Goal: Task Accomplishment & Management: Manage account settings

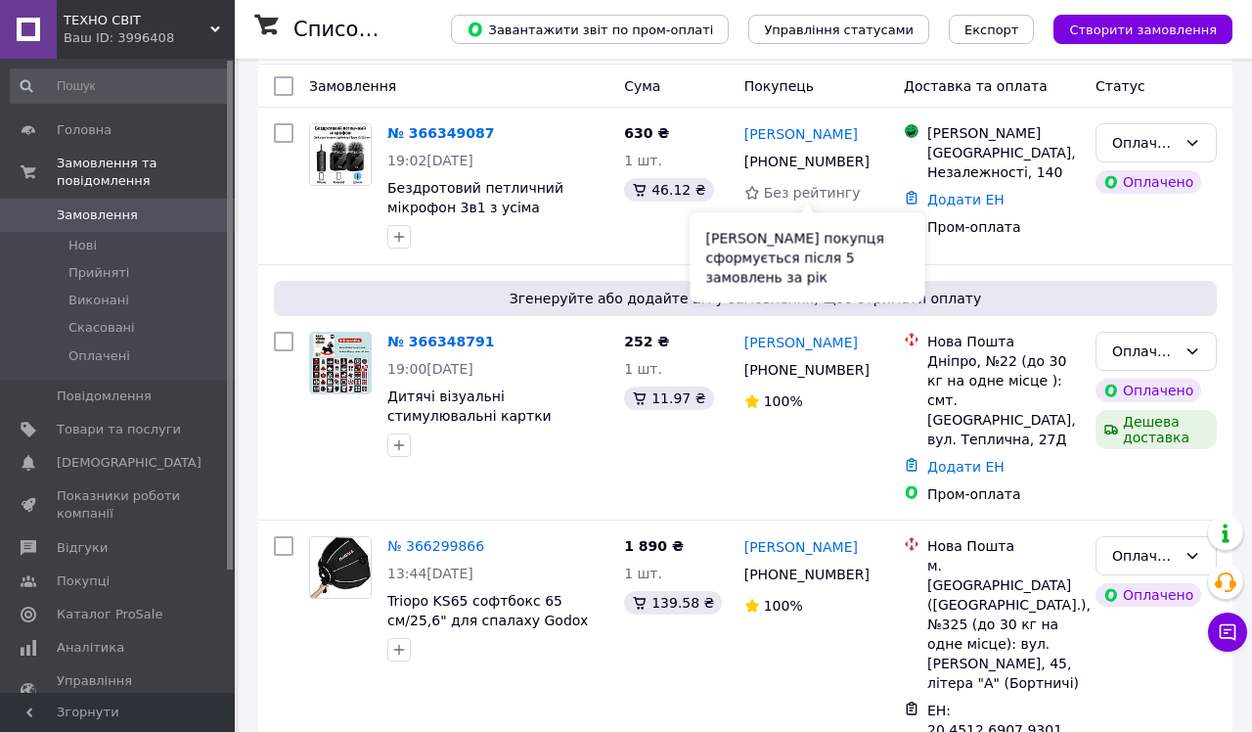
scroll to position [85, 0]
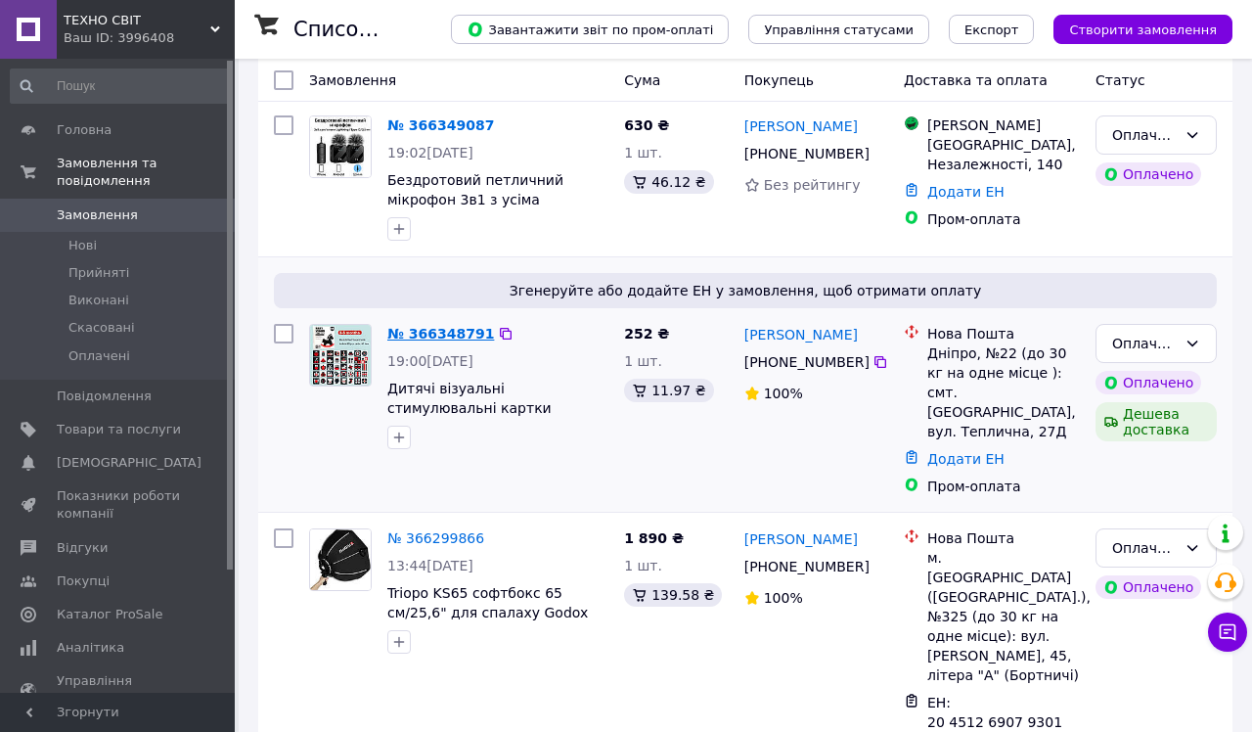
click at [433, 337] on link "№ 366348791" at bounding box center [440, 334] width 107 height 16
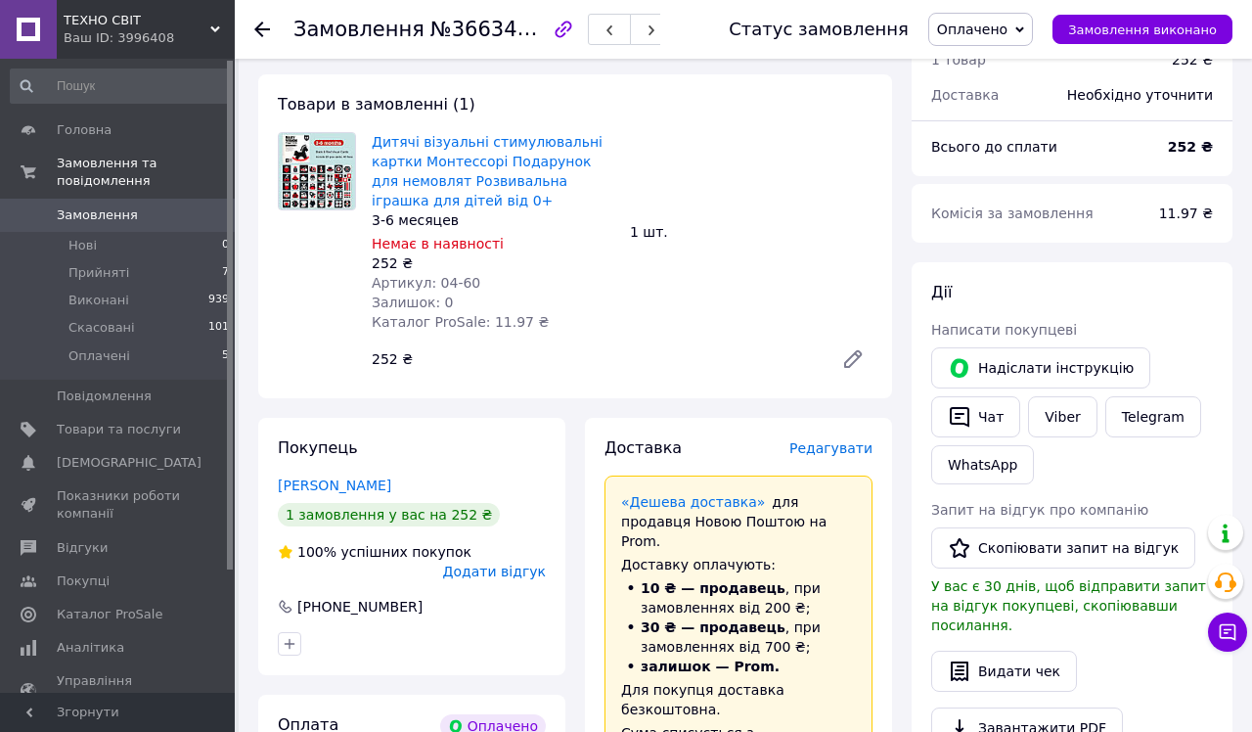
scroll to position [143, 0]
click at [691, 633] on icon at bounding box center [1228, 632] width 20 height 20
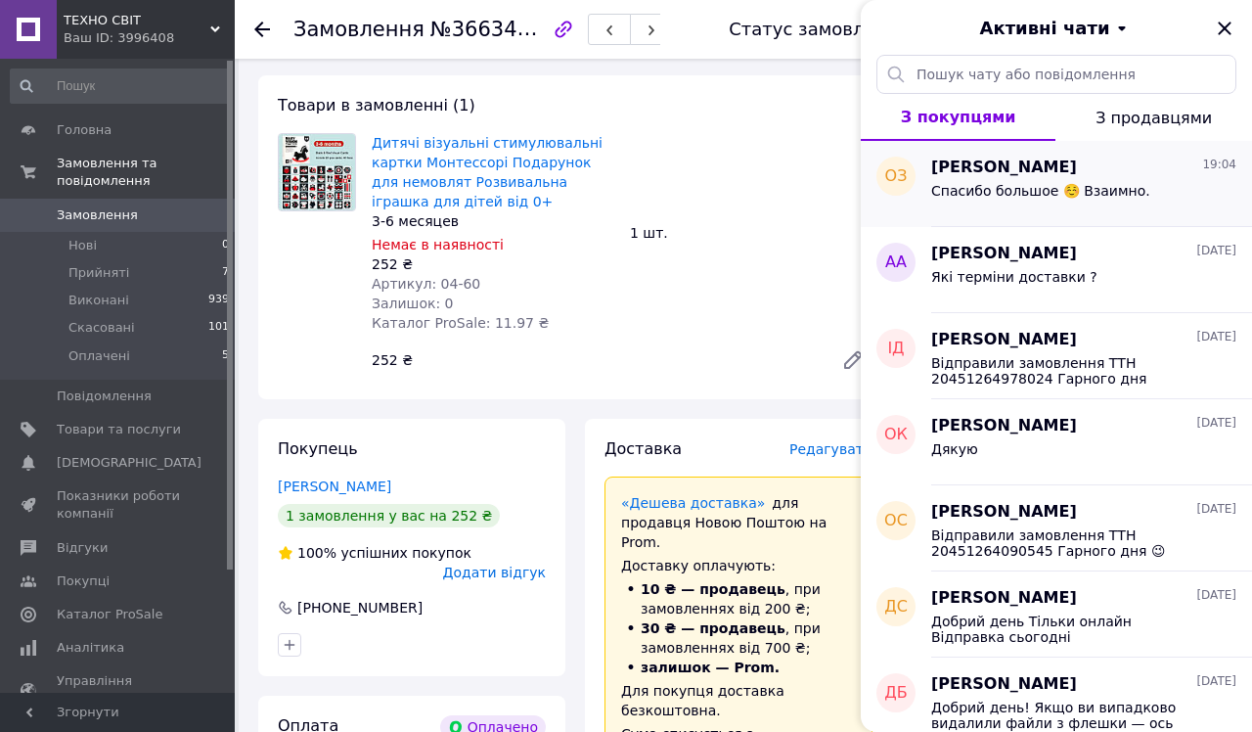
click at [691, 211] on div "[PERSON_NAME] 19:04 Спасибо большое ☺️ Взаимно." at bounding box center [1091, 184] width 321 height 86
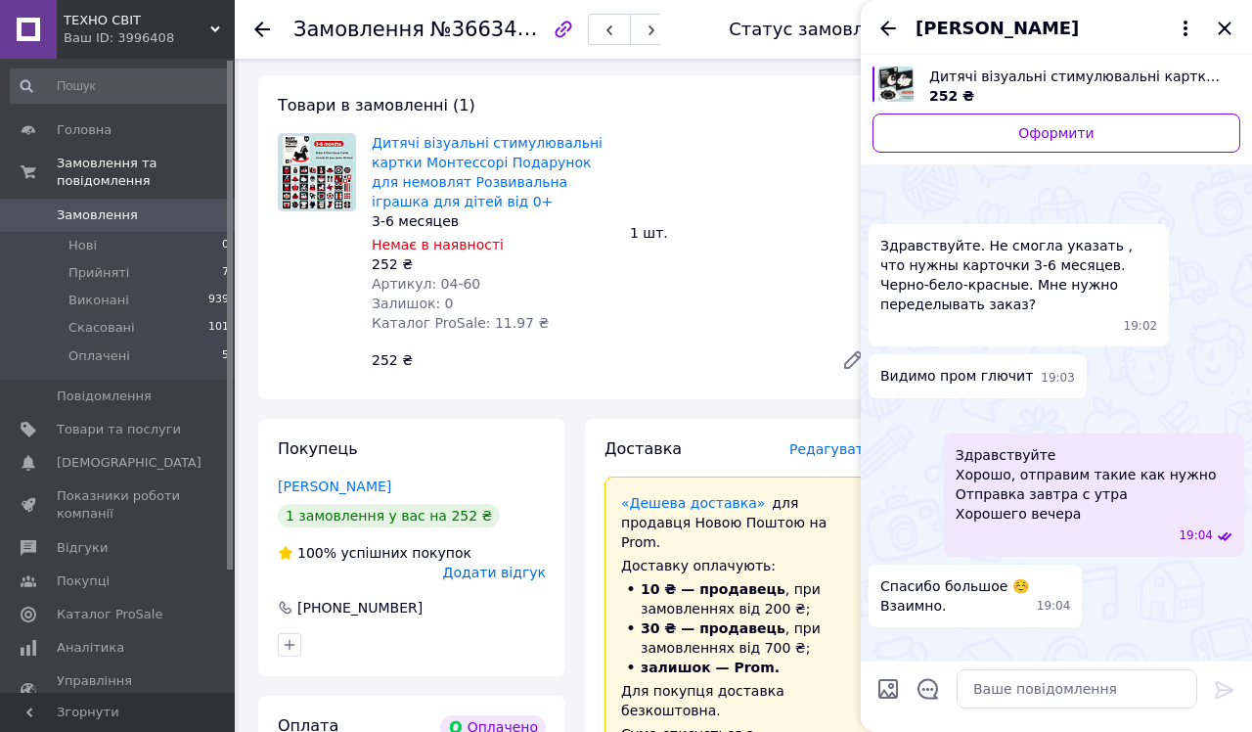
scroll to position [247, 0]
click at [691, 29] on icon "Назад" at bounding box center [888, 28] width 16 height 15
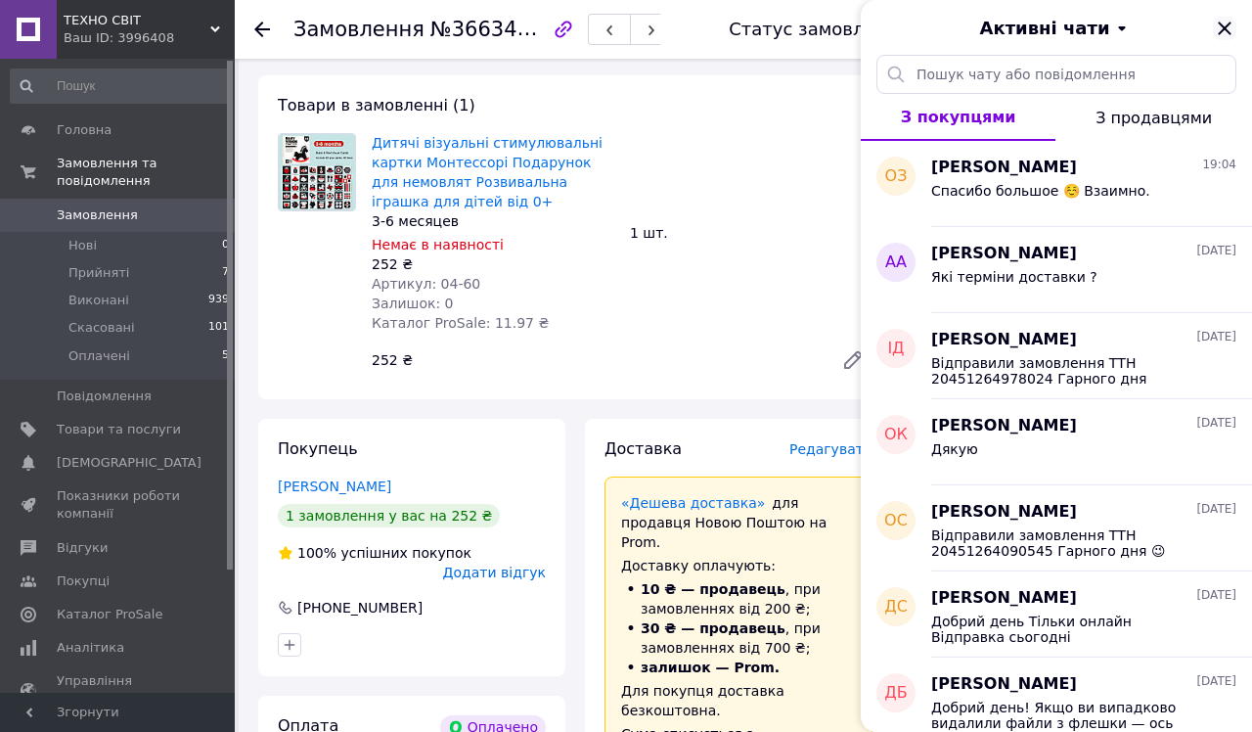
click at [691, 32] on icon "Закрити" at bounding box center [1224, 28] width 23 height 23
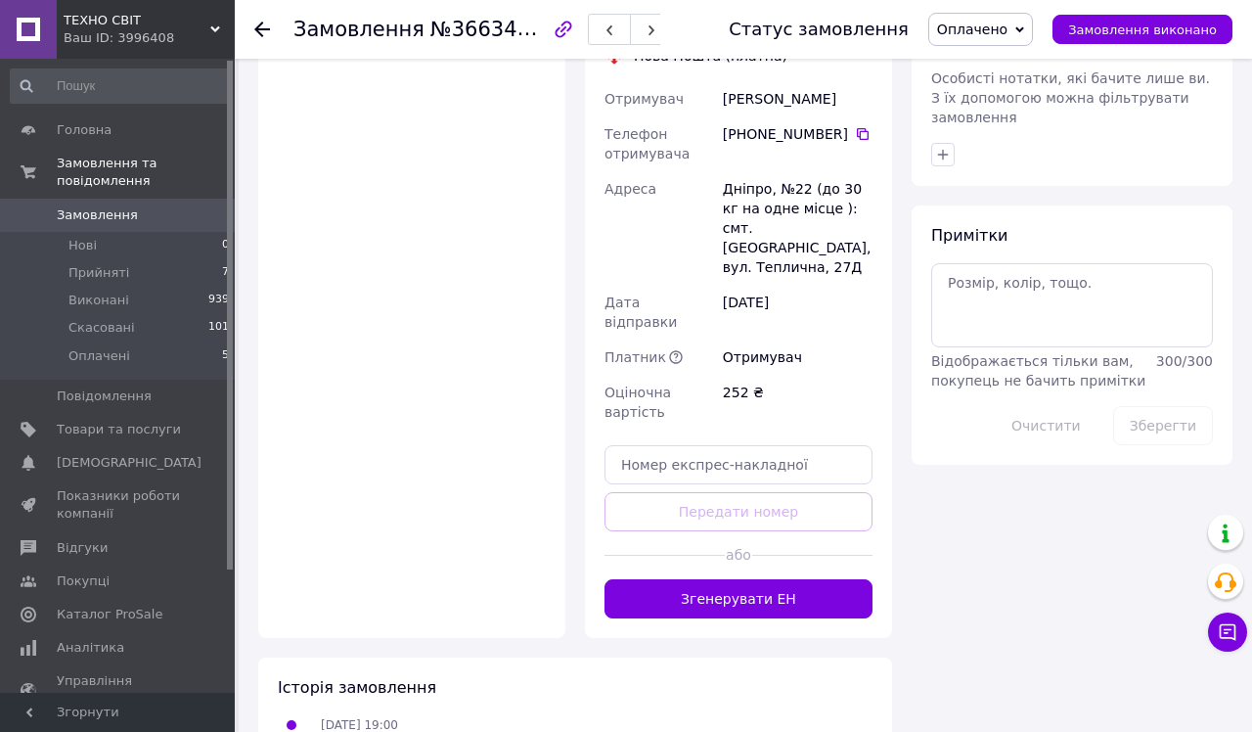
scroll to position [1029, 0]
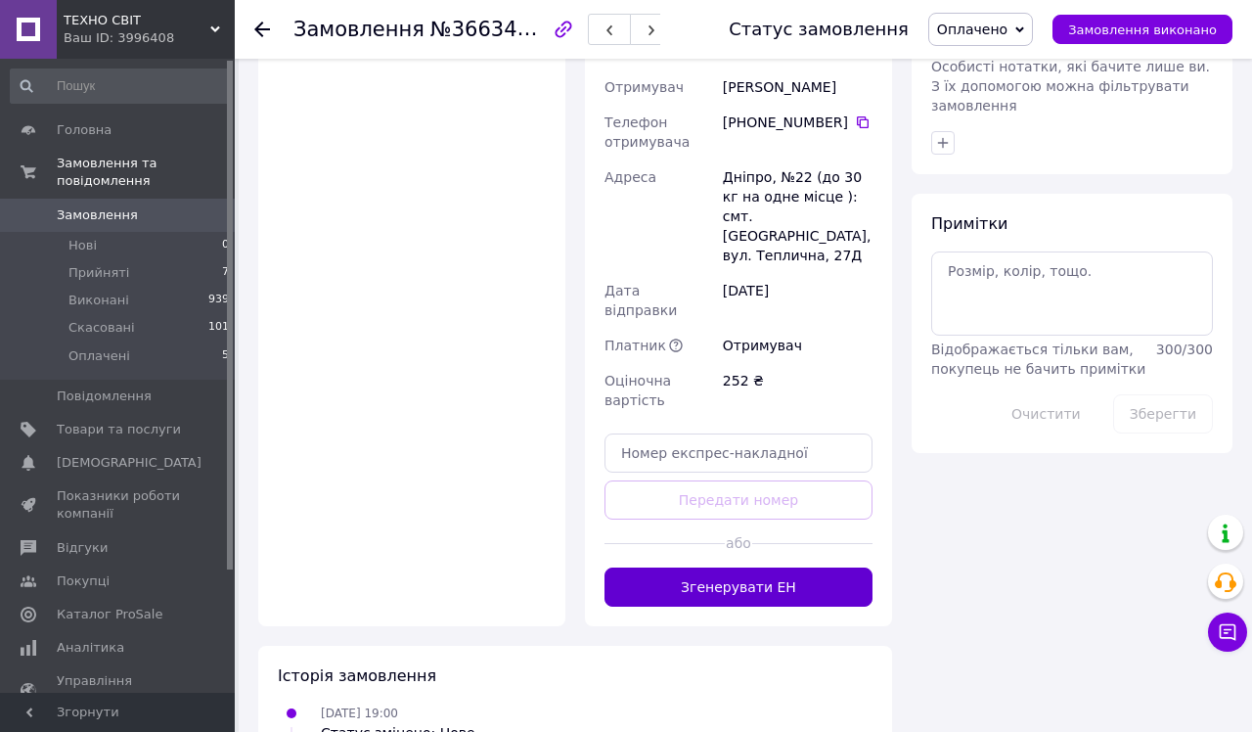
click at [691, 567] on button "Згенерувати ЕН" at bounding box center [738, 586] width 268 height 39
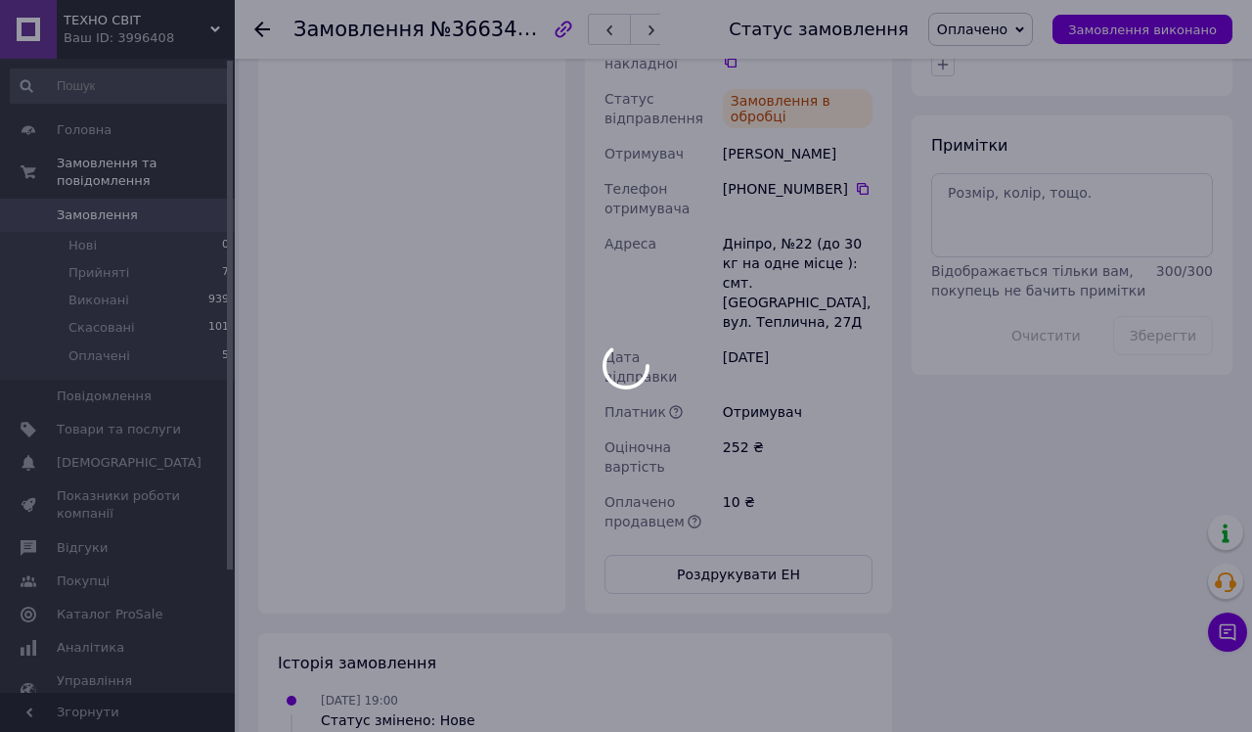
scroll to position [1071, 0]
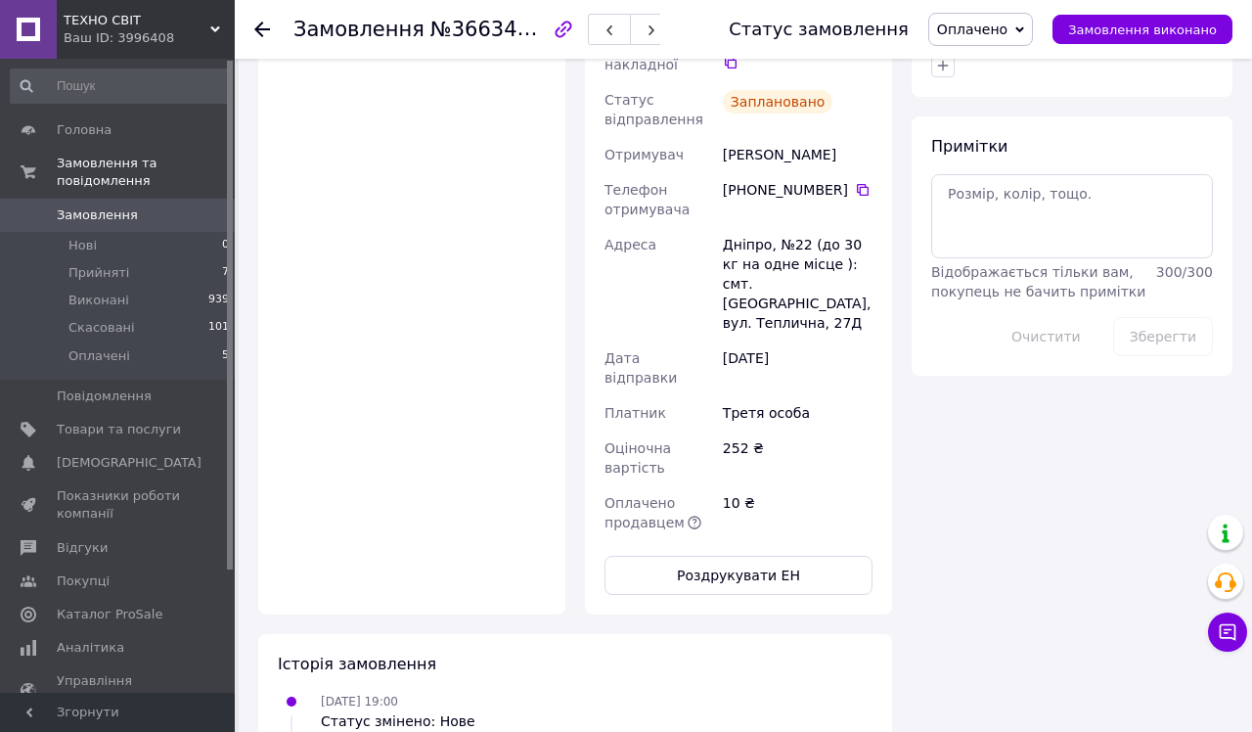
click at [261, 27] on icon at bounding box center [262, 30] width 16 height 16
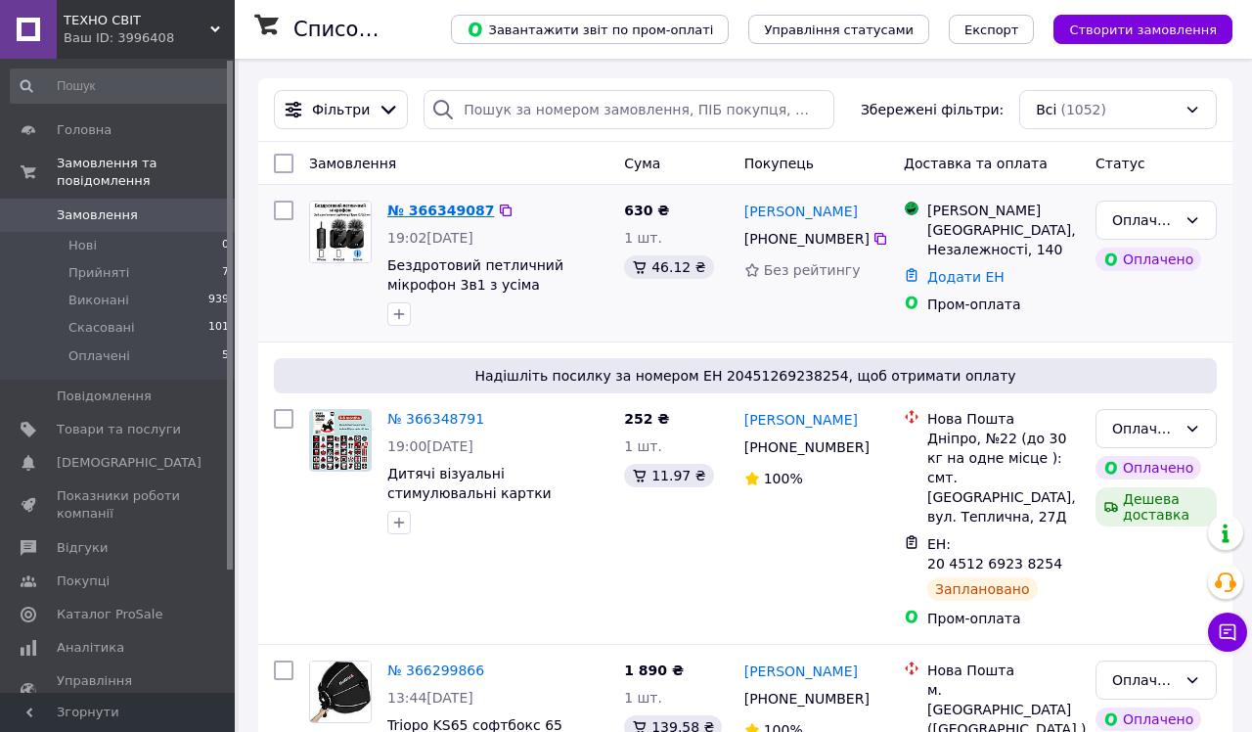
click at [439, 210] on link "№ 366349087" at bounding box center [440, 210] width 107 height 16
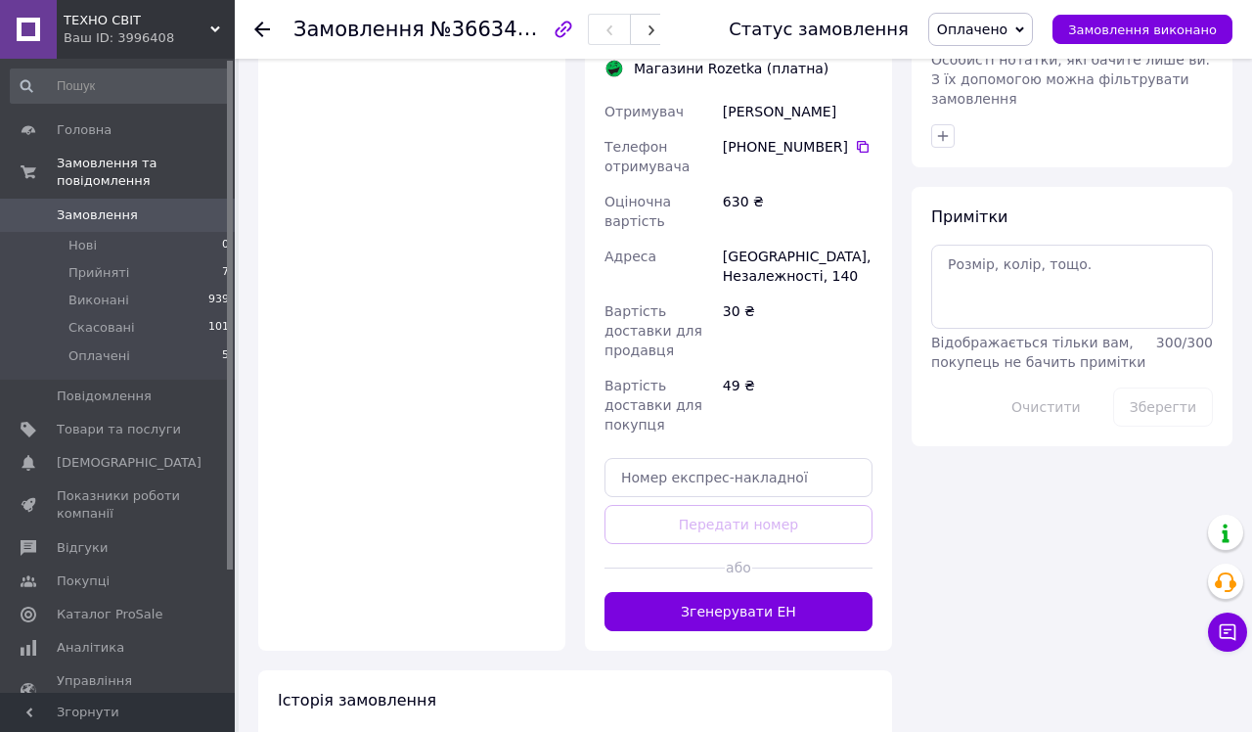
scroll to position [1040, 0]
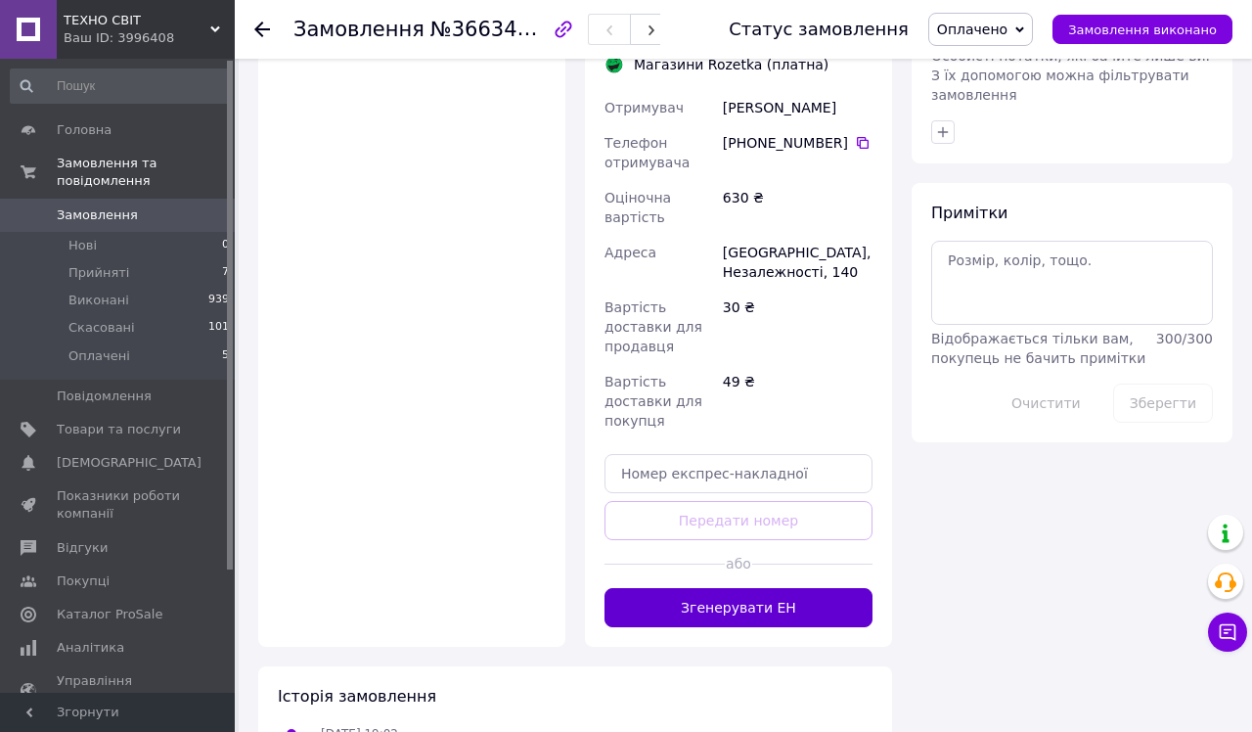
click at [691, 588] on button "Згенерувати ЕН" at bounding box center [738, 607] width 268 height 39
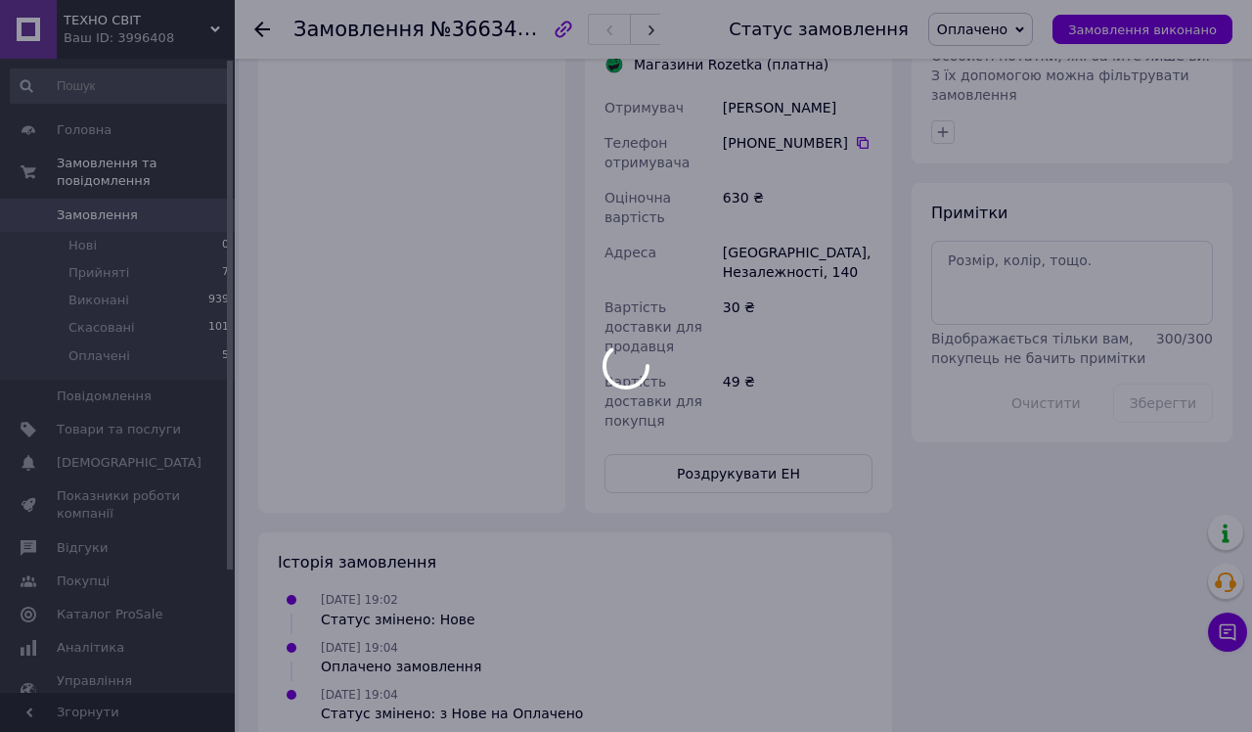
scroll to position [988, 0]
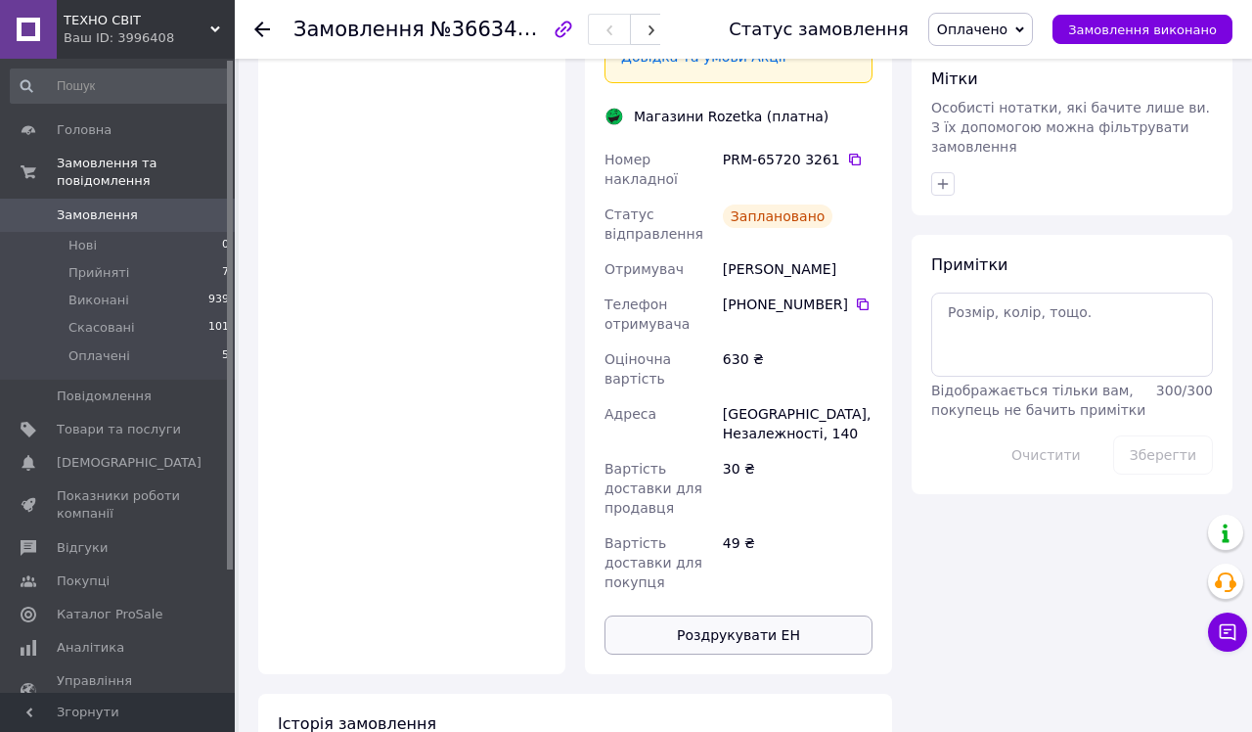
click at [691, 615] on button "Роздрукувати ЕН" at bounding box center [738, 634] width 268 height 39
click at [114, 119] on link "Головна" at bounding box center [120, 129] width 241 height 33
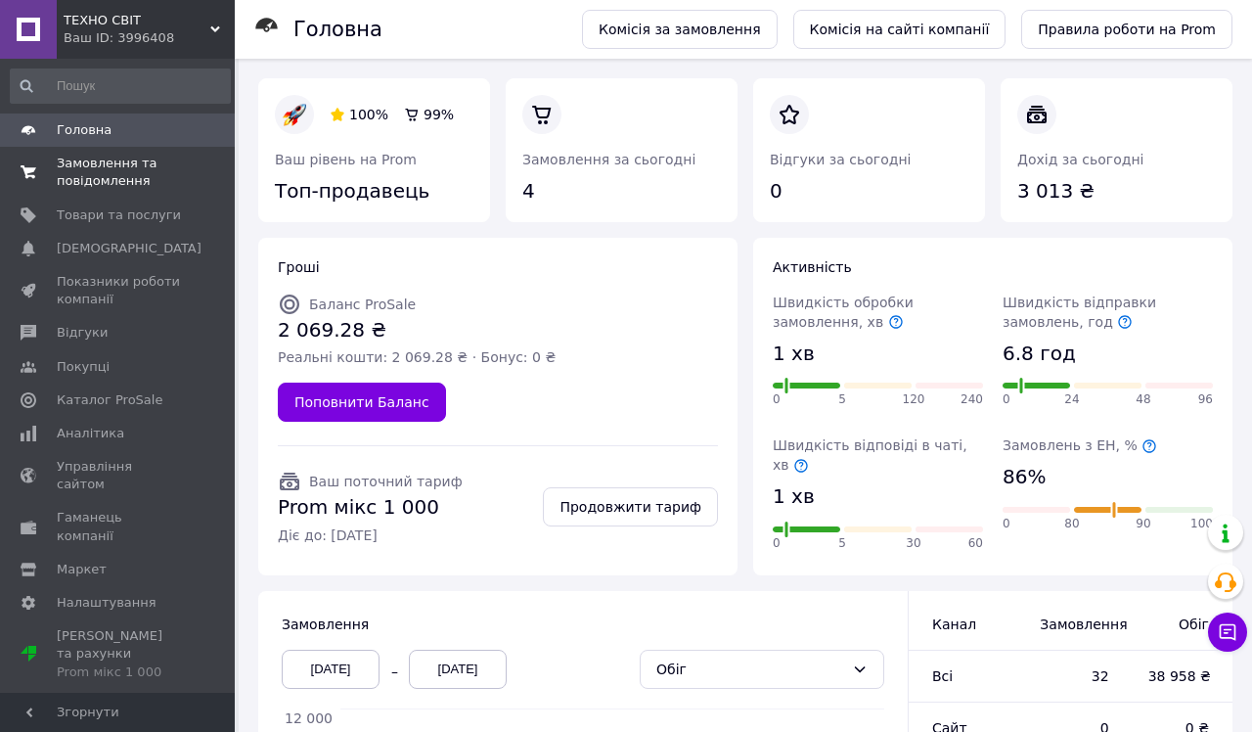
click at [106, 178] on span "Замовлення та повідомлення" at bounding box center [119, 172] width 124 height 35
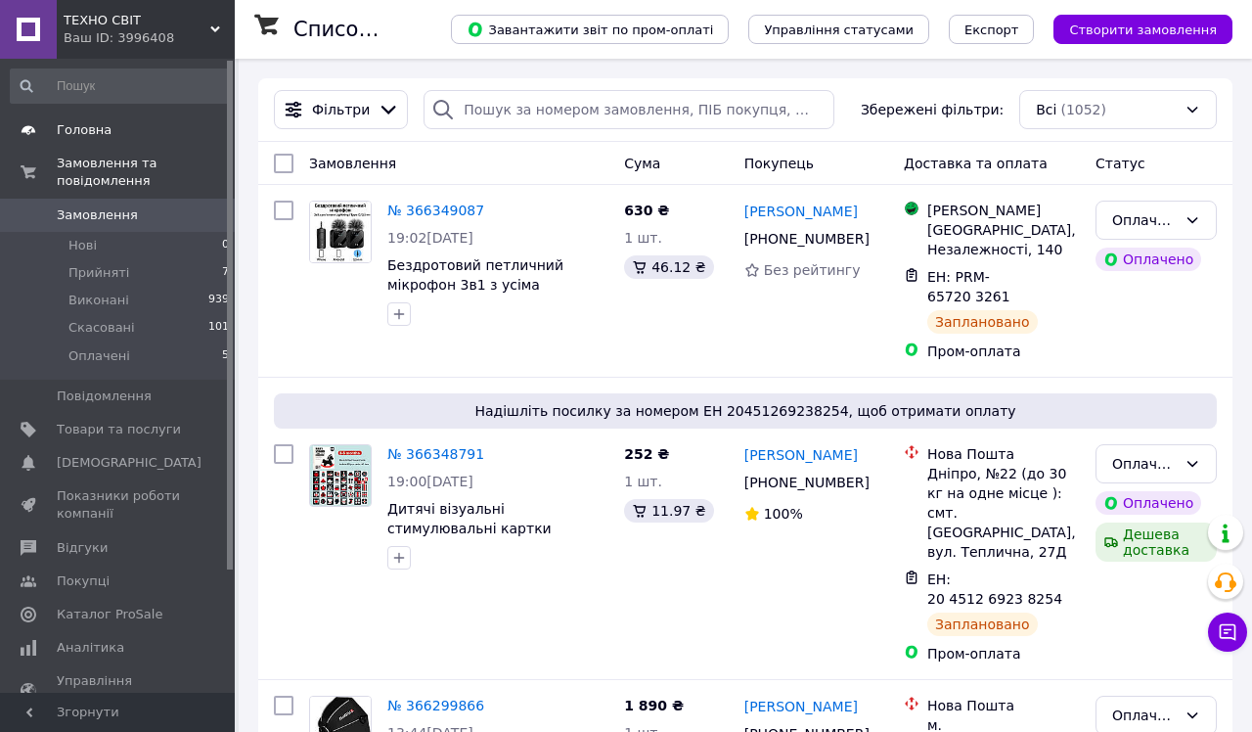
click at [81, 126] on span "Головна" at bounding box center [84, 130] width 55 height 18
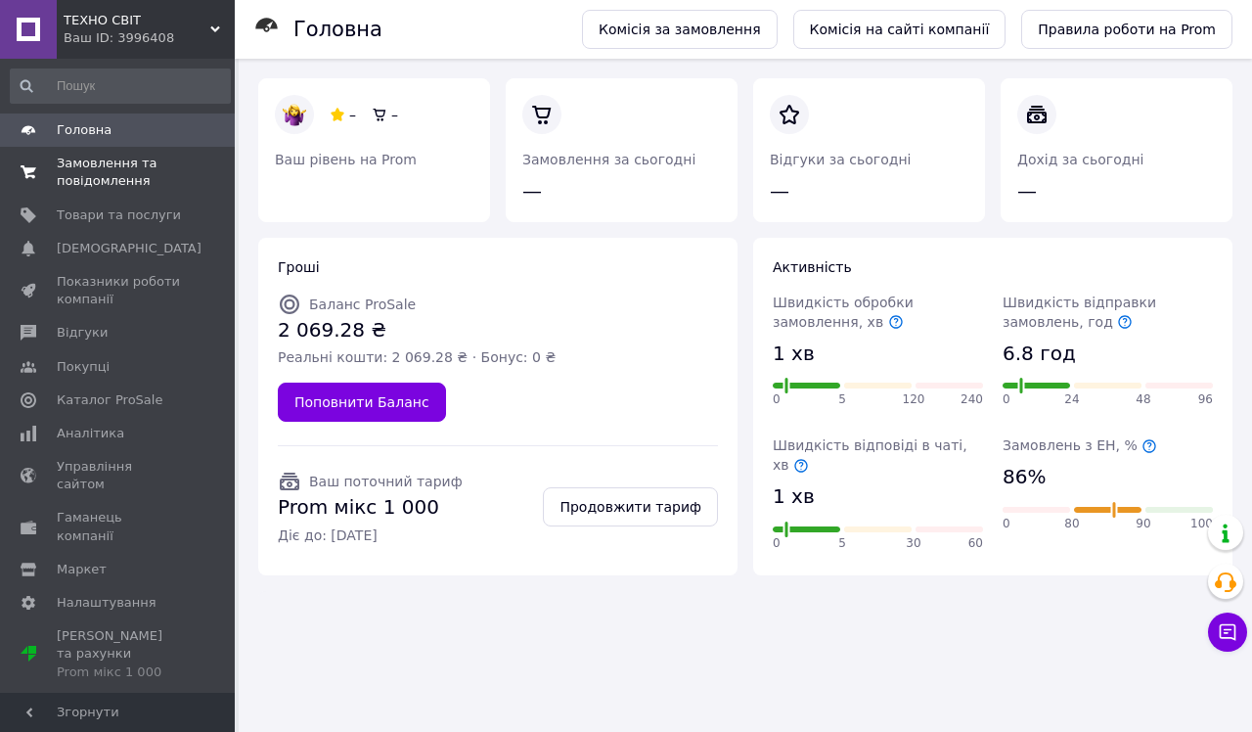
click at [109, 177] on span "Замовлення та повідомлення" at bounding box center [119, 172] width 124 height 35
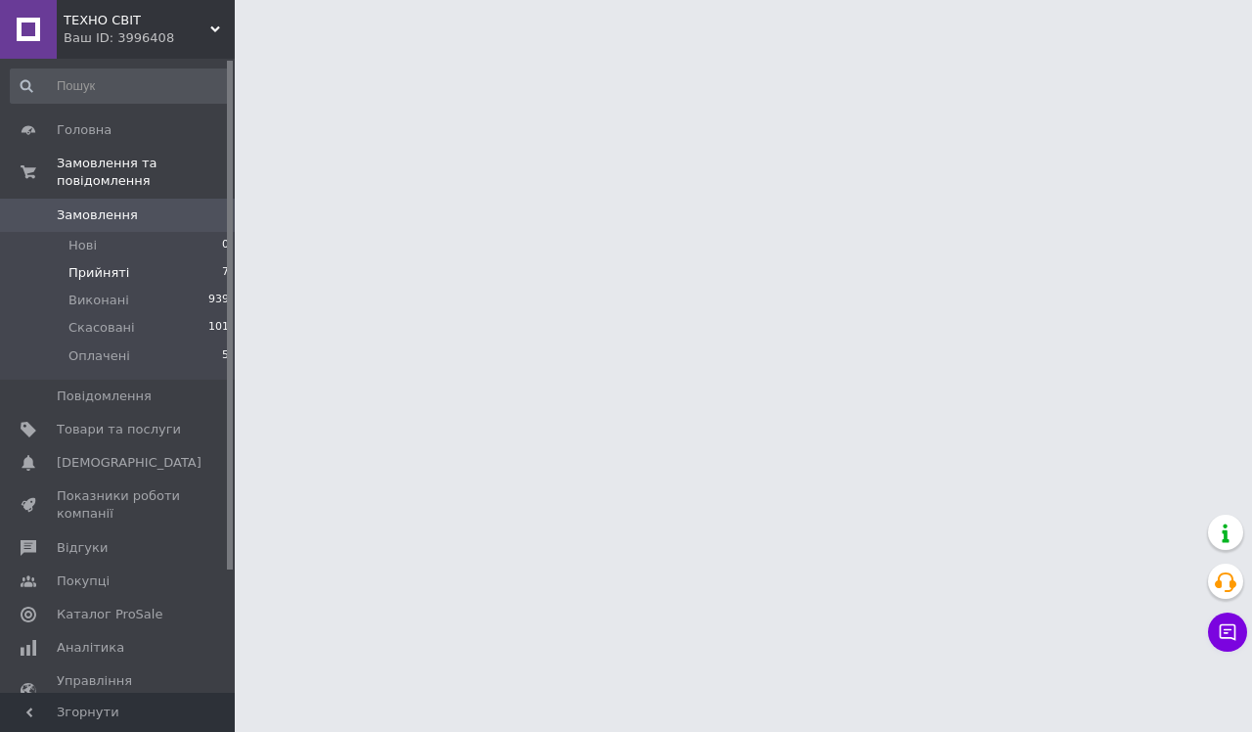
click at [119, 274] on span "Прийняті" at bounding box center [98, 273] width 61 height 18
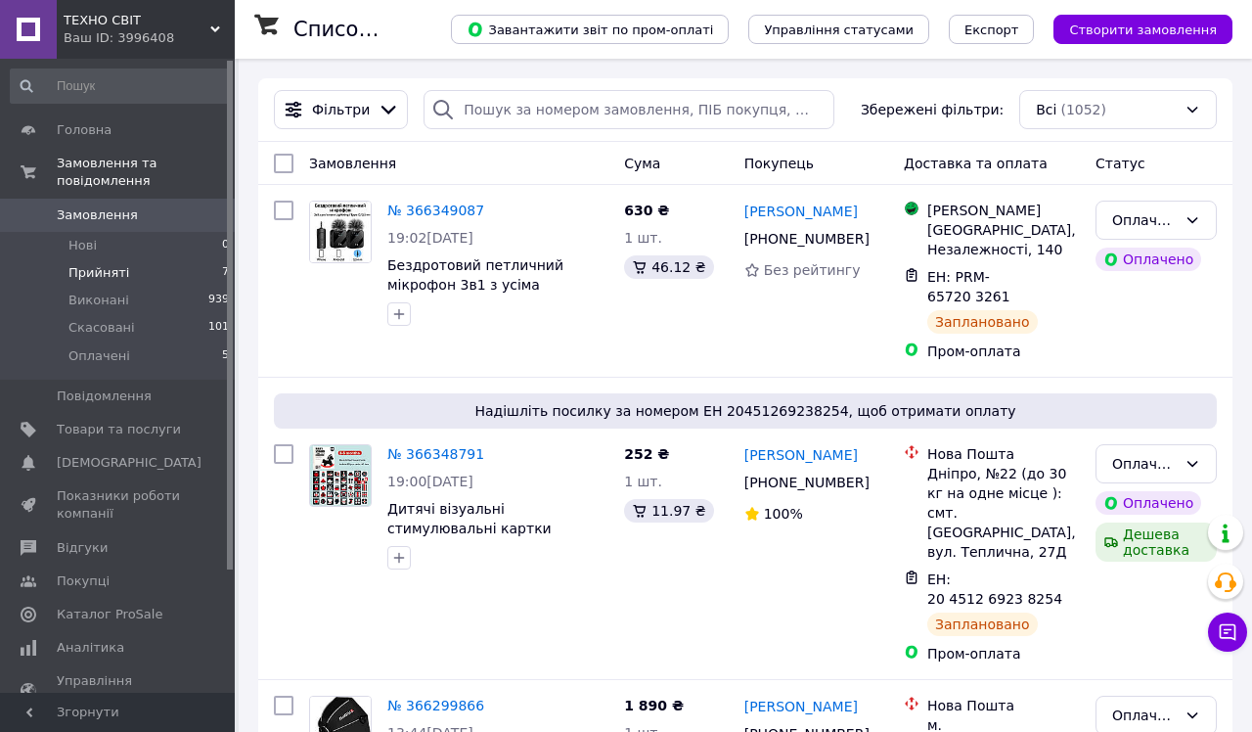
click at [119, 274] on span "Прийняті" at bounding box center [98, 273] width 61 height 18
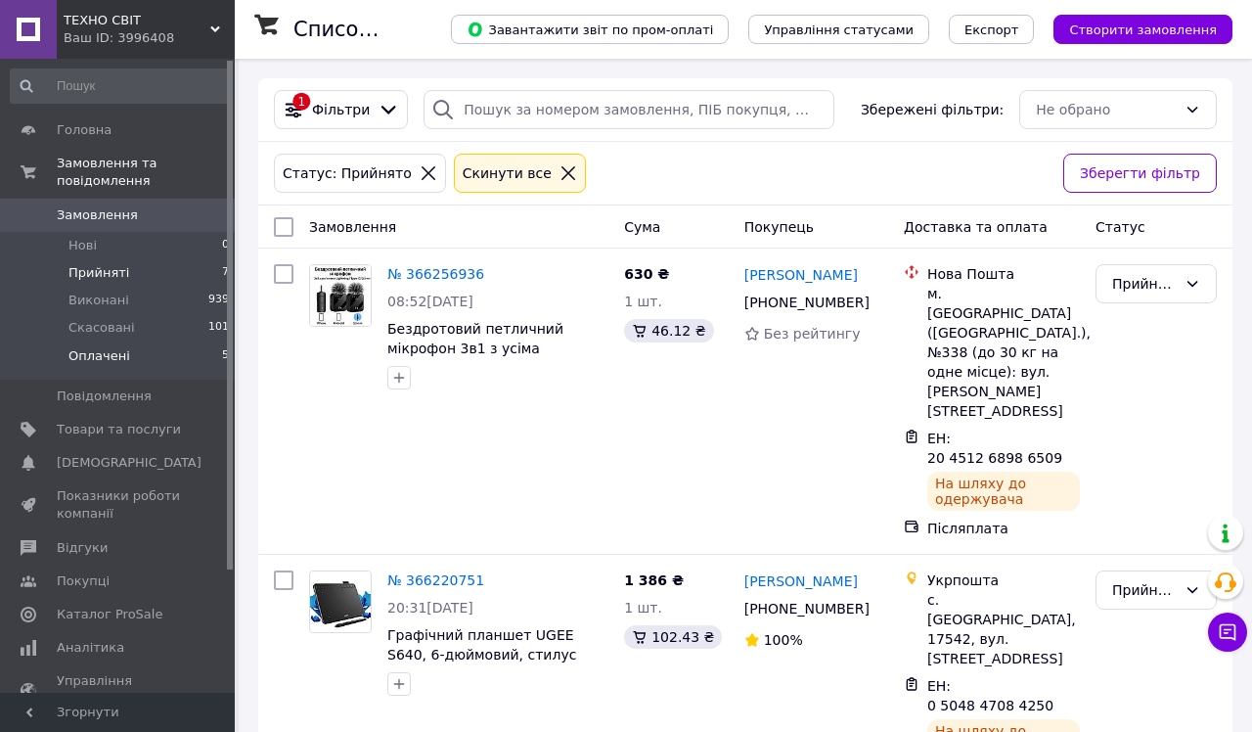
click at [102, 354] on span "Оплачені" at bounding box center [99, 356] width 62 height 18
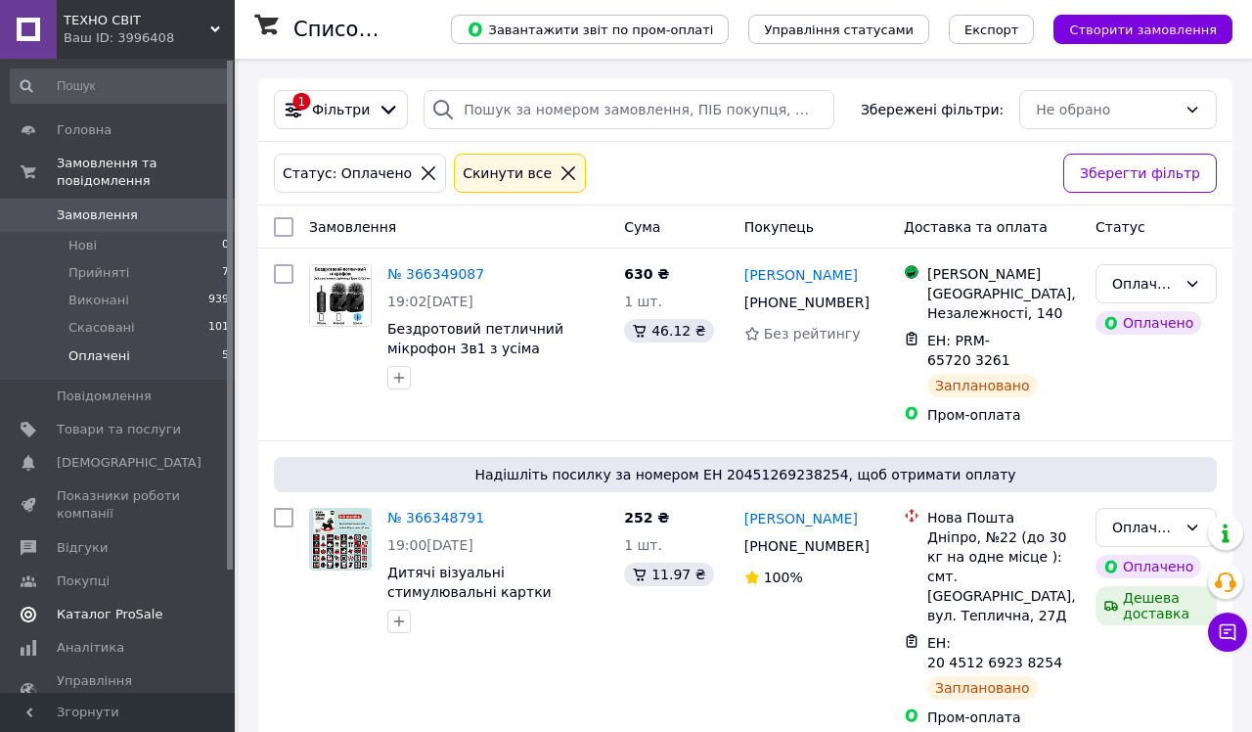
click at [97, 617] on span "Каталог ProSale" at bounding box center [110, 614] width 106 height 18
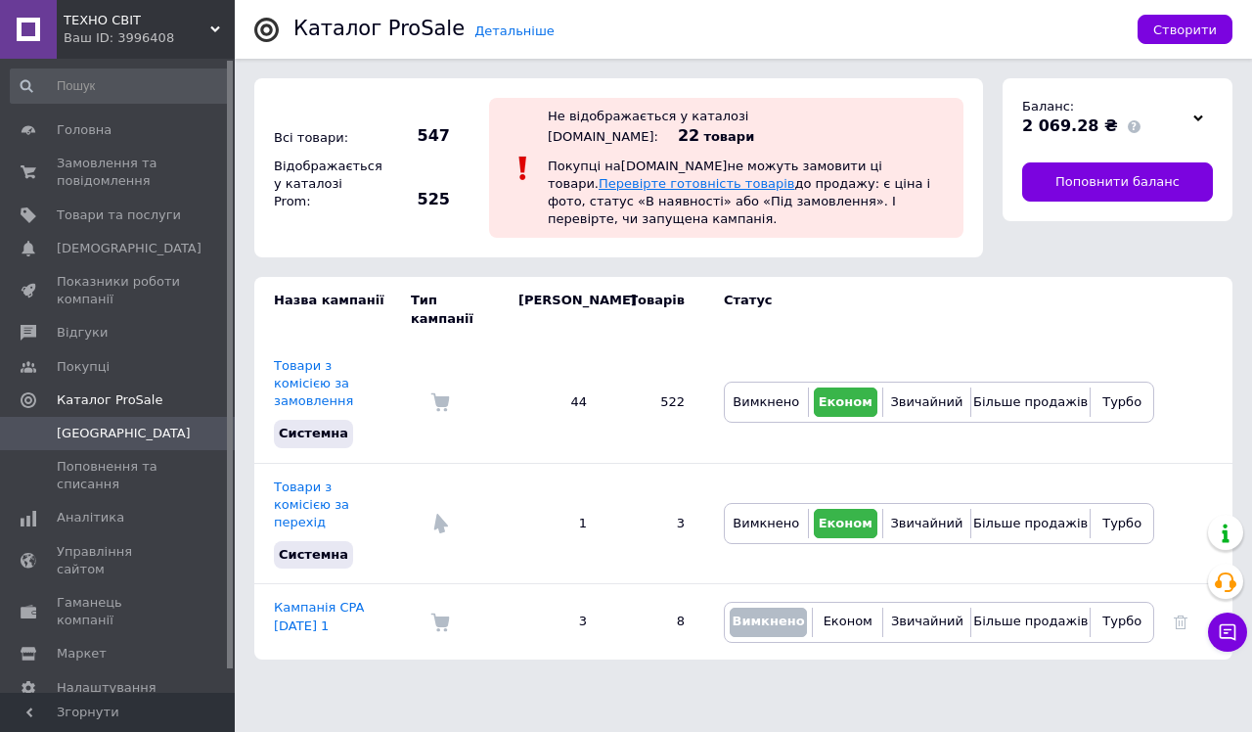
click at [691, 176] on link "Перевірте готовність товарів" at bounding box center [697, 183] width 197 height 15
